Goal: Obtain resource: Download file/media

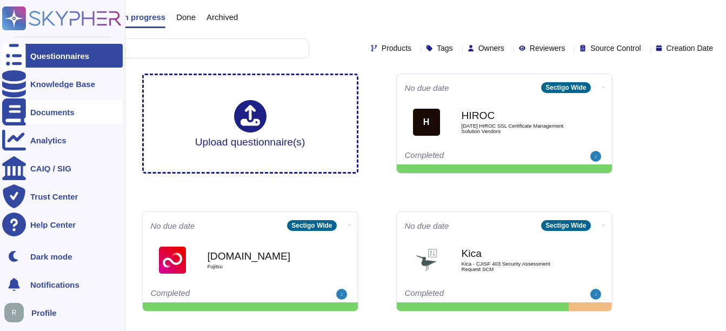
click at [44, 117] on div "Documents" at bounding box center [62, 112] width 121 height 24
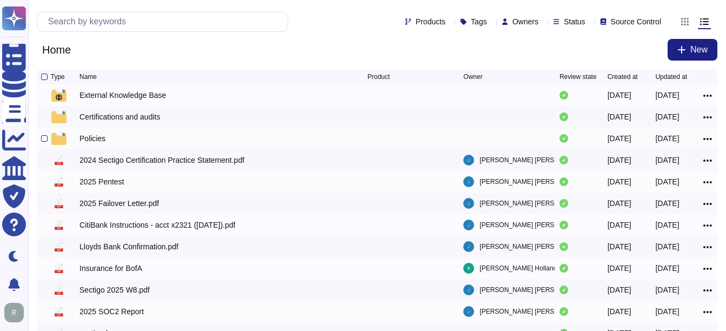
click at [92, 140] on div "Policies" at bounding box center [92, 138] width 26 height 11
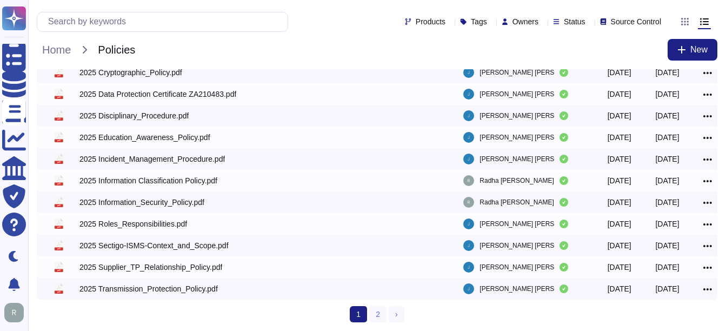
scroll to position [219, 0]
click at [377, 313] on link "2" at bounding box center [377, 314] width 17 height 16
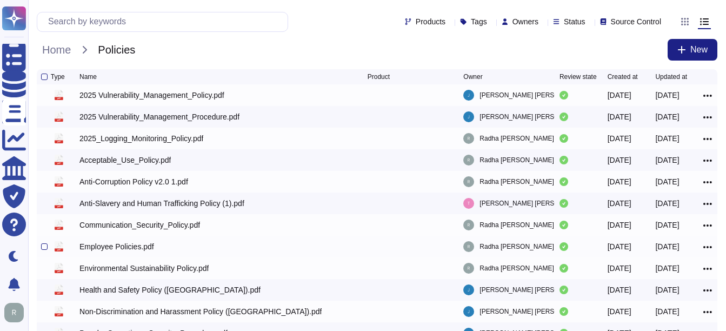
click at [126, 244] on div "Employee Policies.pdf" at bounding box center [116, 246] width 75 height 11
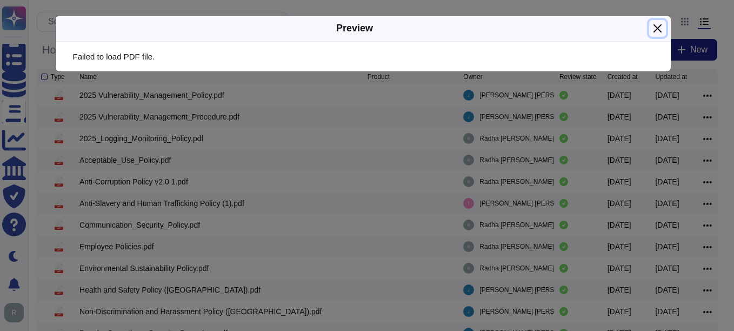
click at [658, 28] on button "Close" at bounding box center [657, 28] width 17 height 17
